Goal: Transaction & Acquisition: Subscribe to service/newsletter

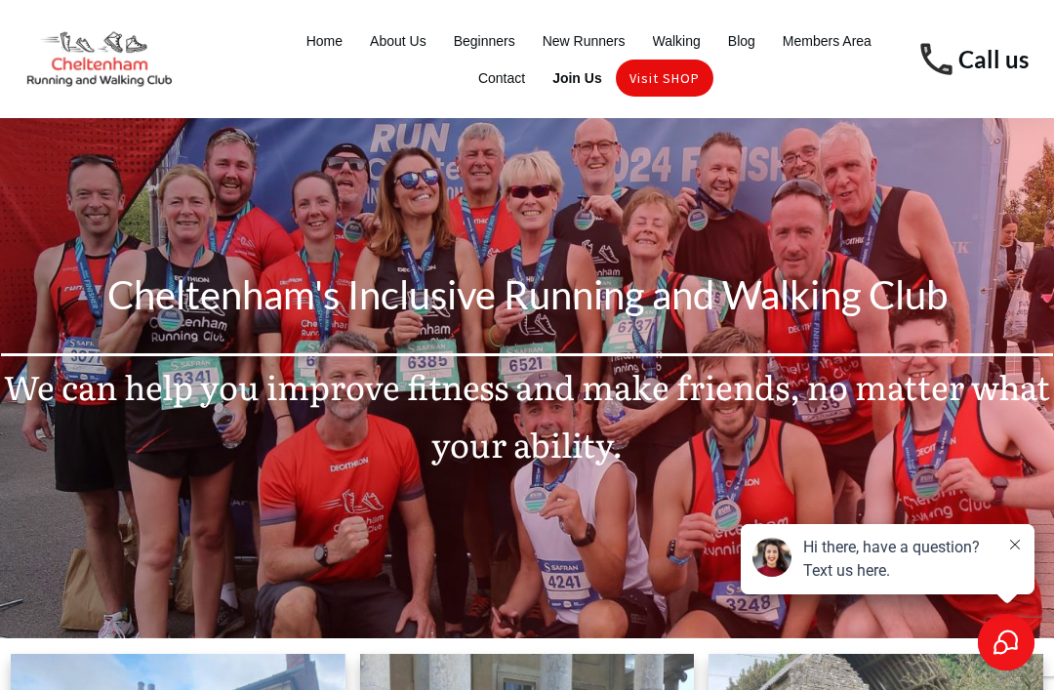
click at [576, 39] on span "New Runners" at bounding box center [584, 40] width 83 height 27
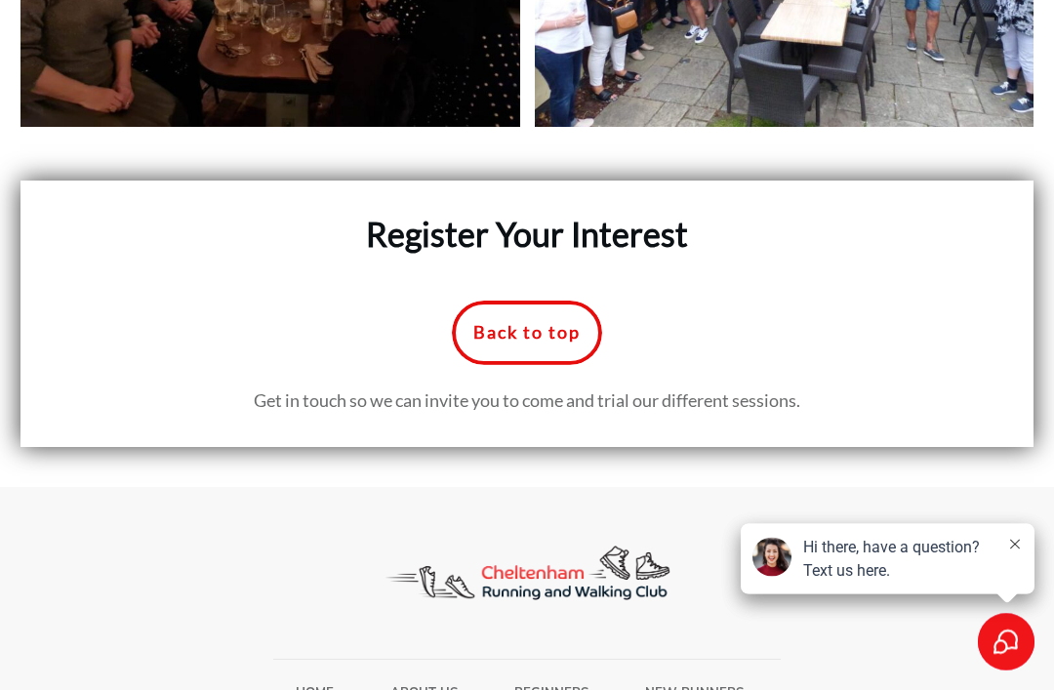
scroll to position [9009, 0]
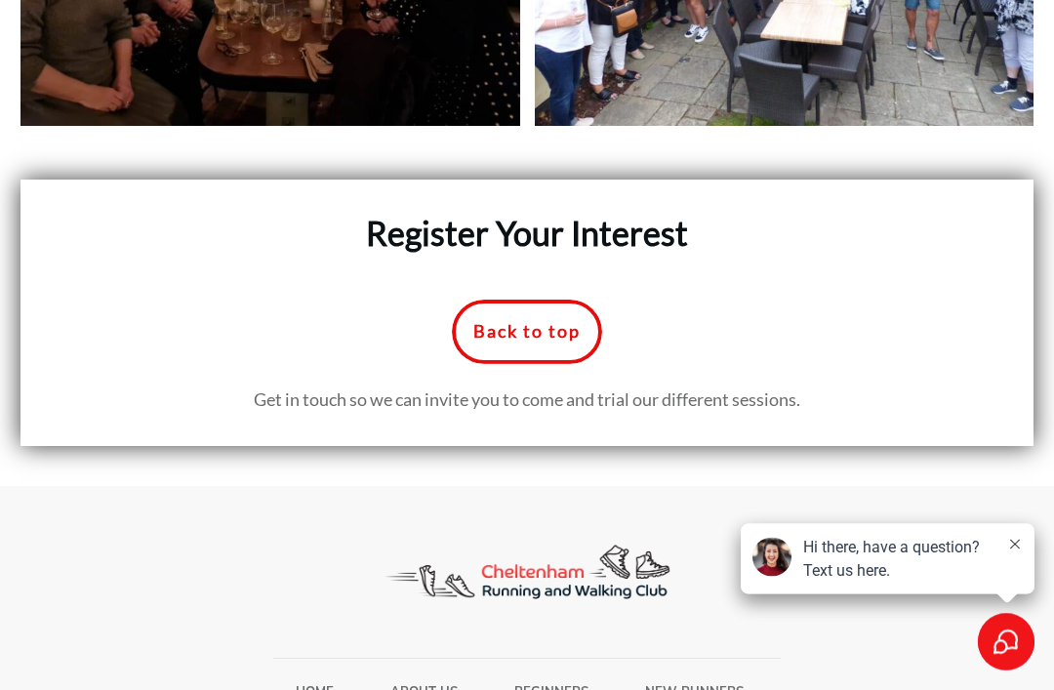
click at [551, 689] on span "Beginners" at bounding box center [552, 691] width 74 height 25
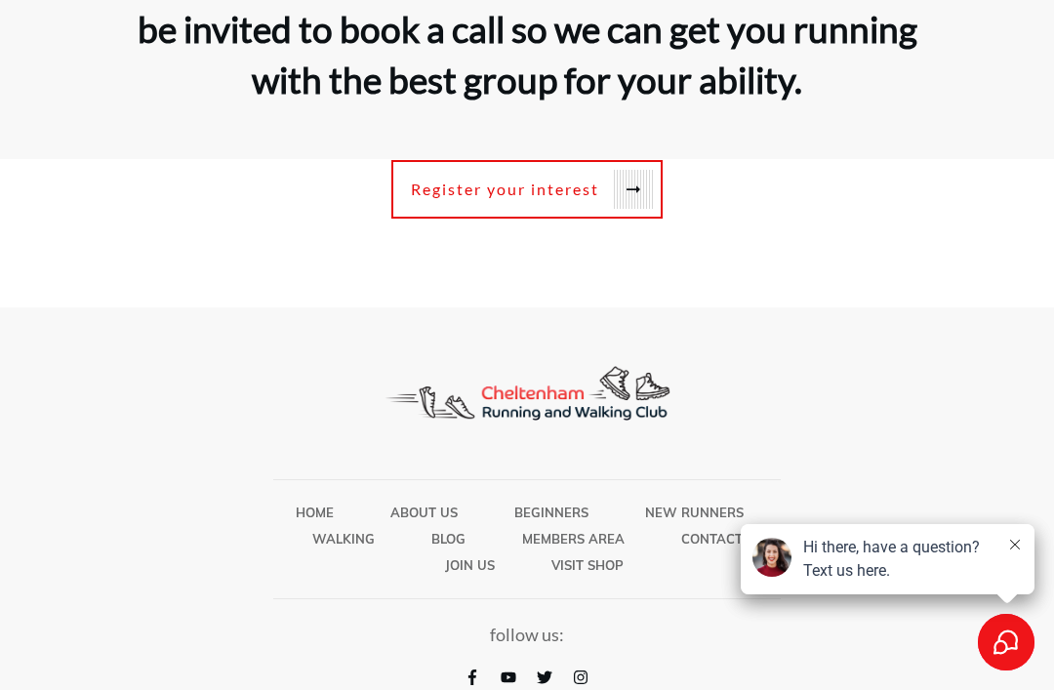
scroll to position [6427, 0]
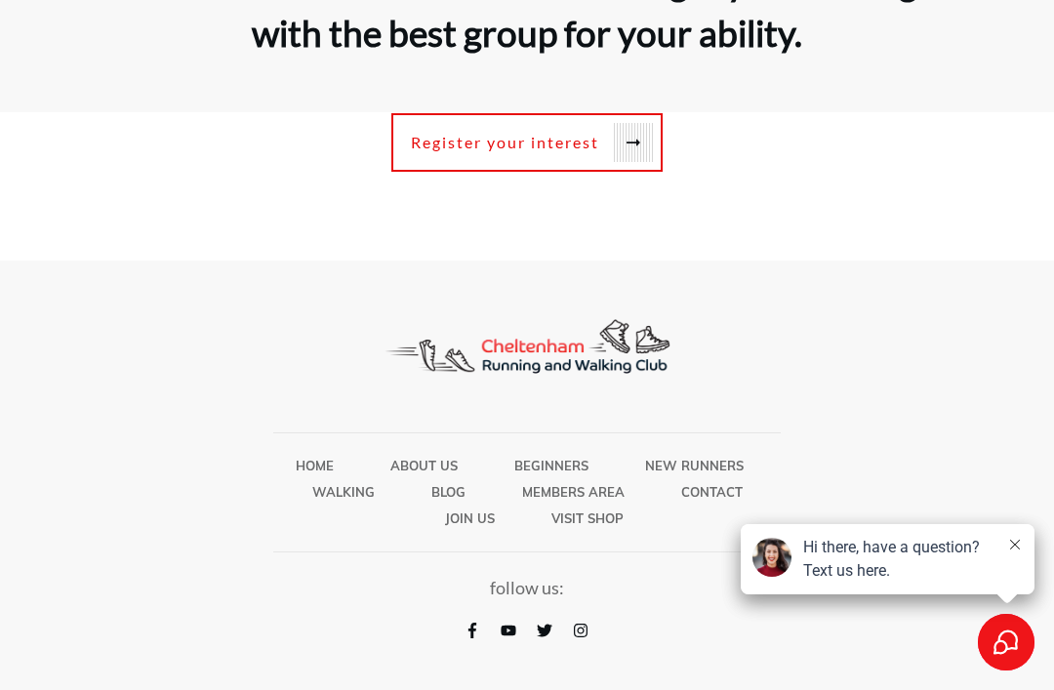
click at [577, 531] on span "Visit SHOP" at bounding box center [588, 518] width 72 height 25
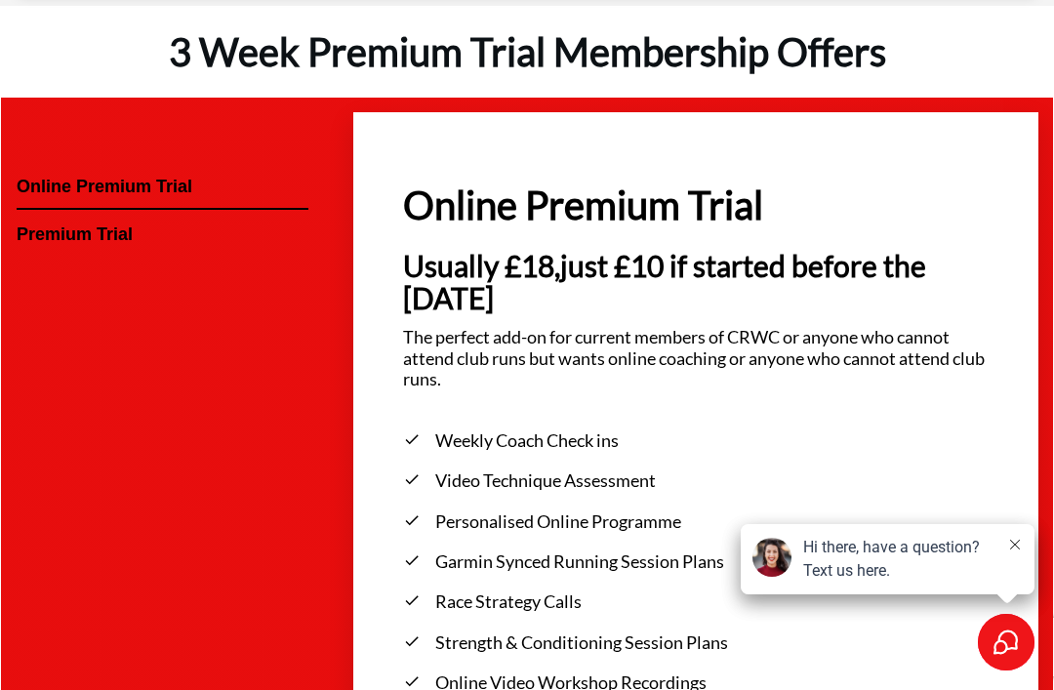
scroll to position [3081, 0]
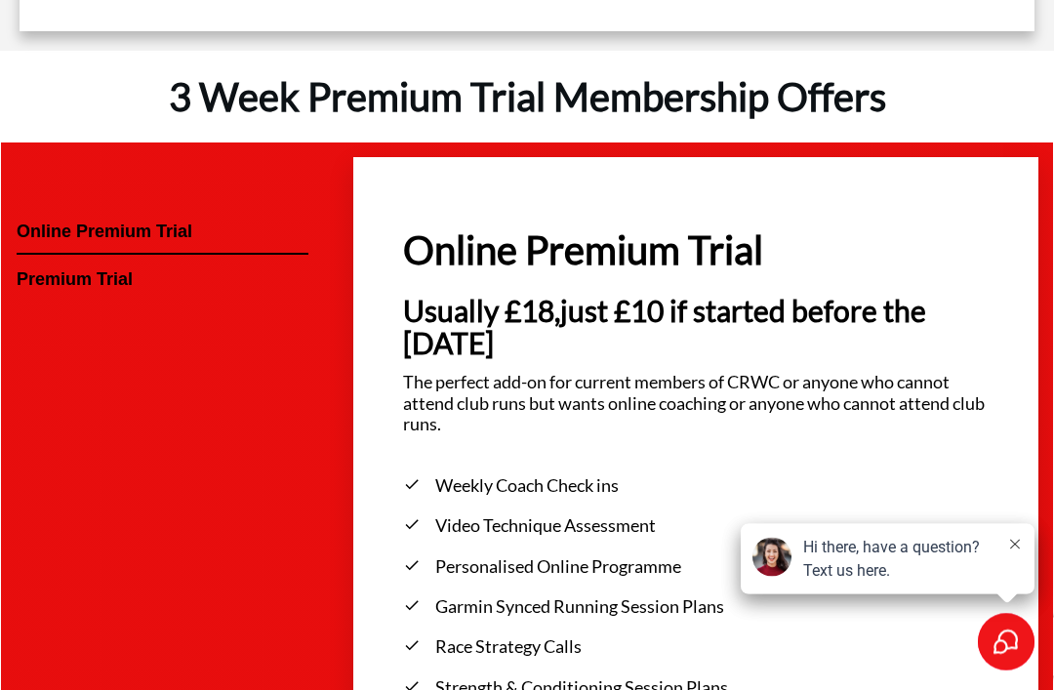
click at [64, 292] on span "Premium Trial" at bounding box center [163, 280] width 292 height 21
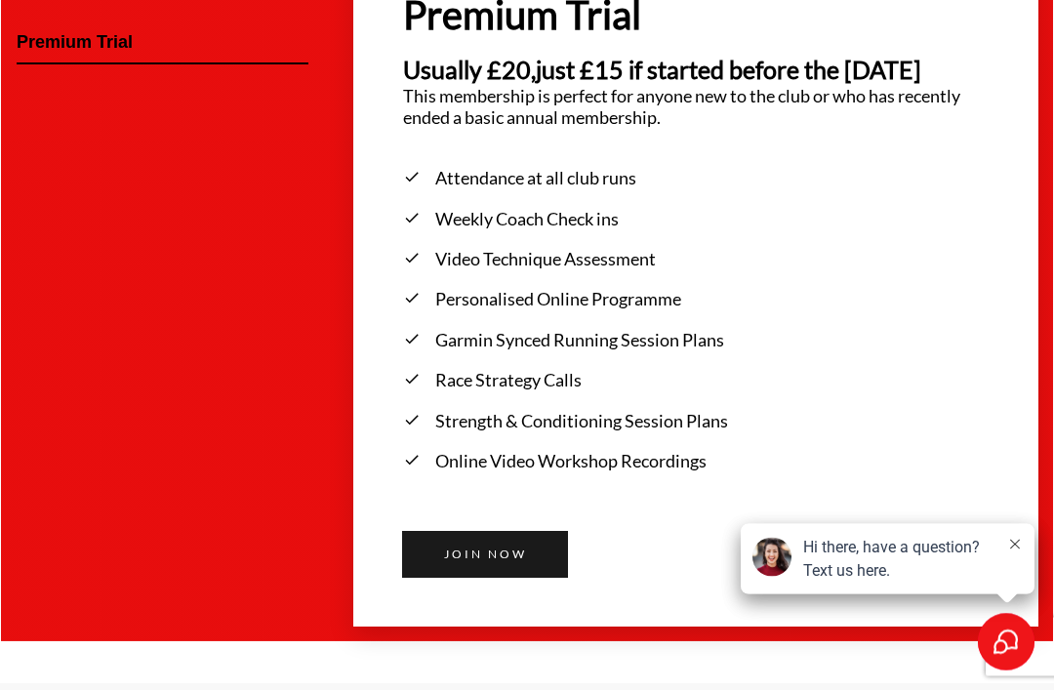
scroll to position [3319, 0]
click at [469, 561] on span "Join now" at bounding box center [485, 555] width 98 height 14
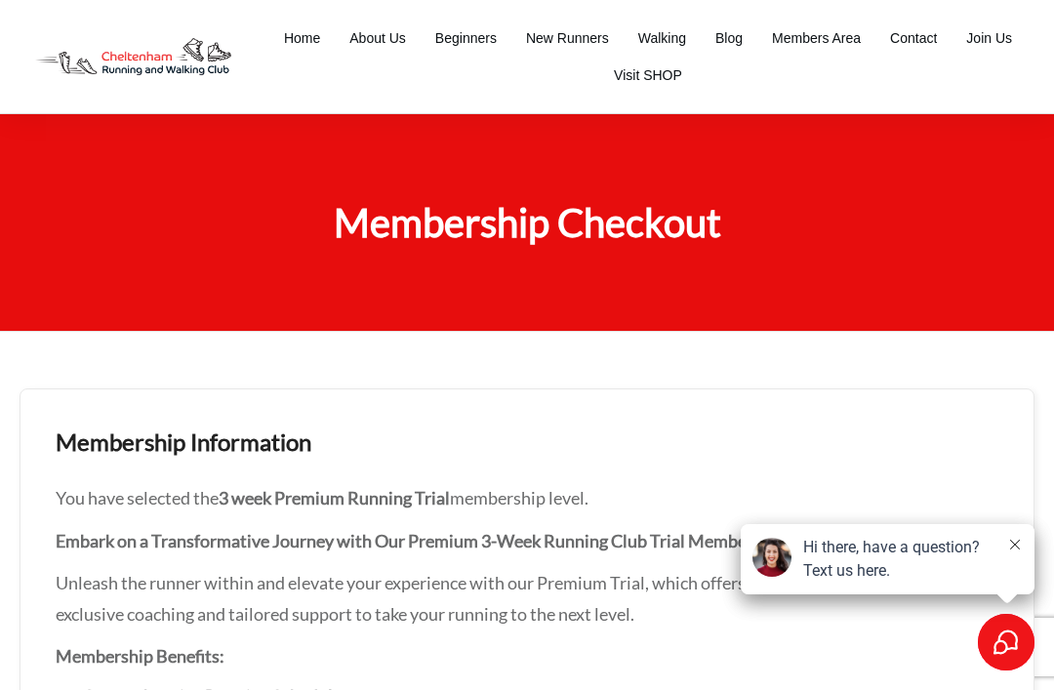
click at [643, 73] on span "Visit SHOP" at bounding box center [648, 75] width 68 height 27
